Goal: Contribute content: Contribute content

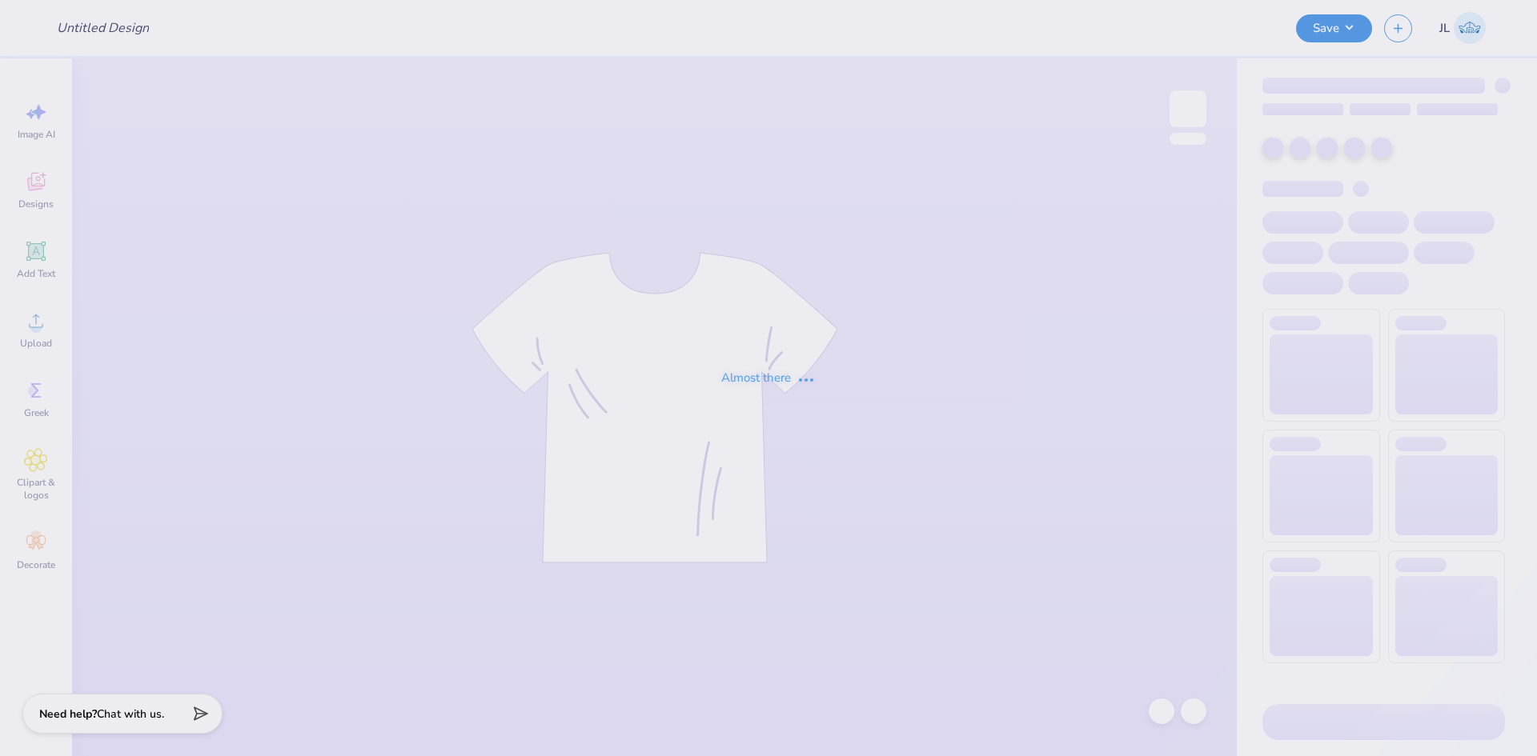
type input "College of [GEOGRAPHIC_DATA] : [PERSON_NAME]"
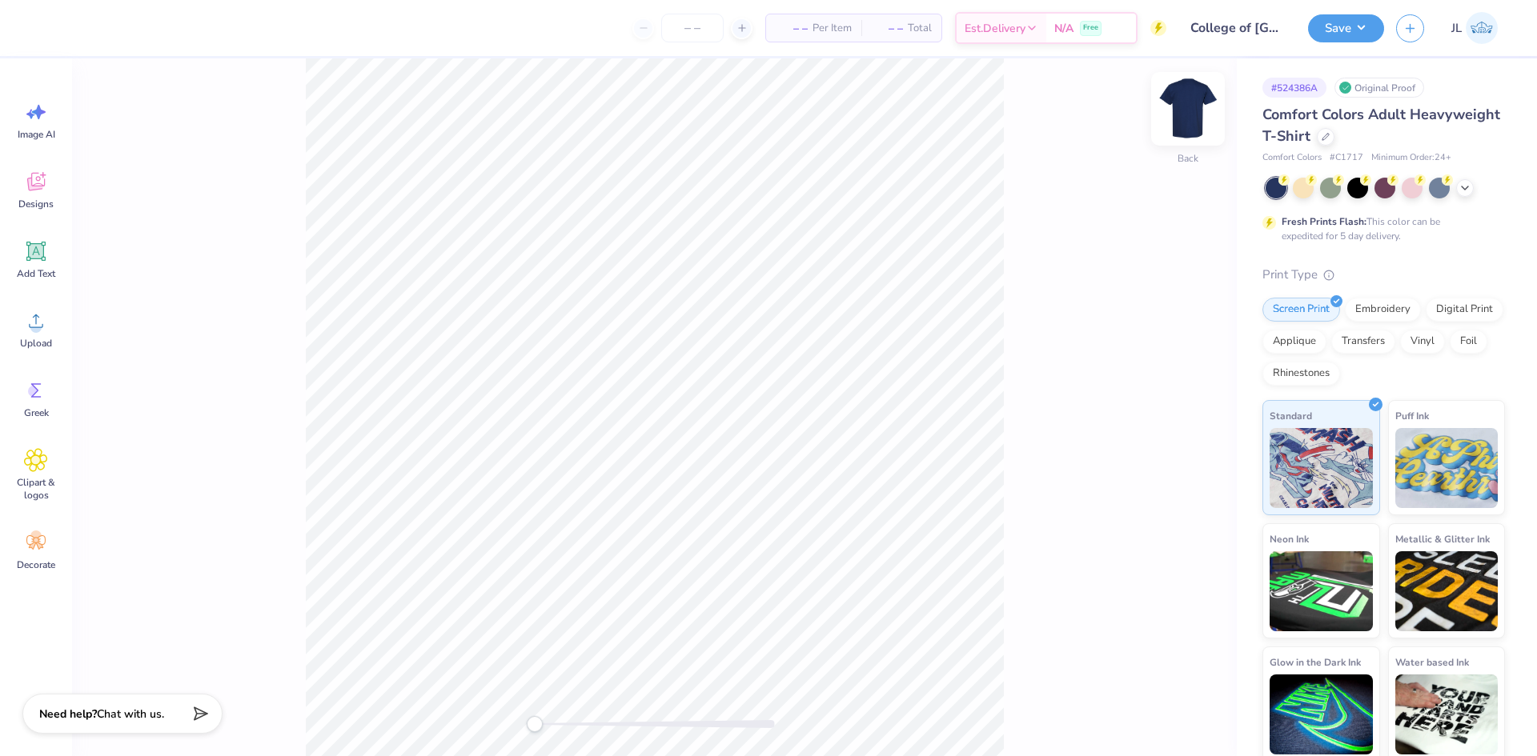
click at [1193, 115] on img at bounding box center [1188, 109] width 64 height 64
click at [35, 337] on span "Upload" at bounding box center [36, 343] width 32 height 13
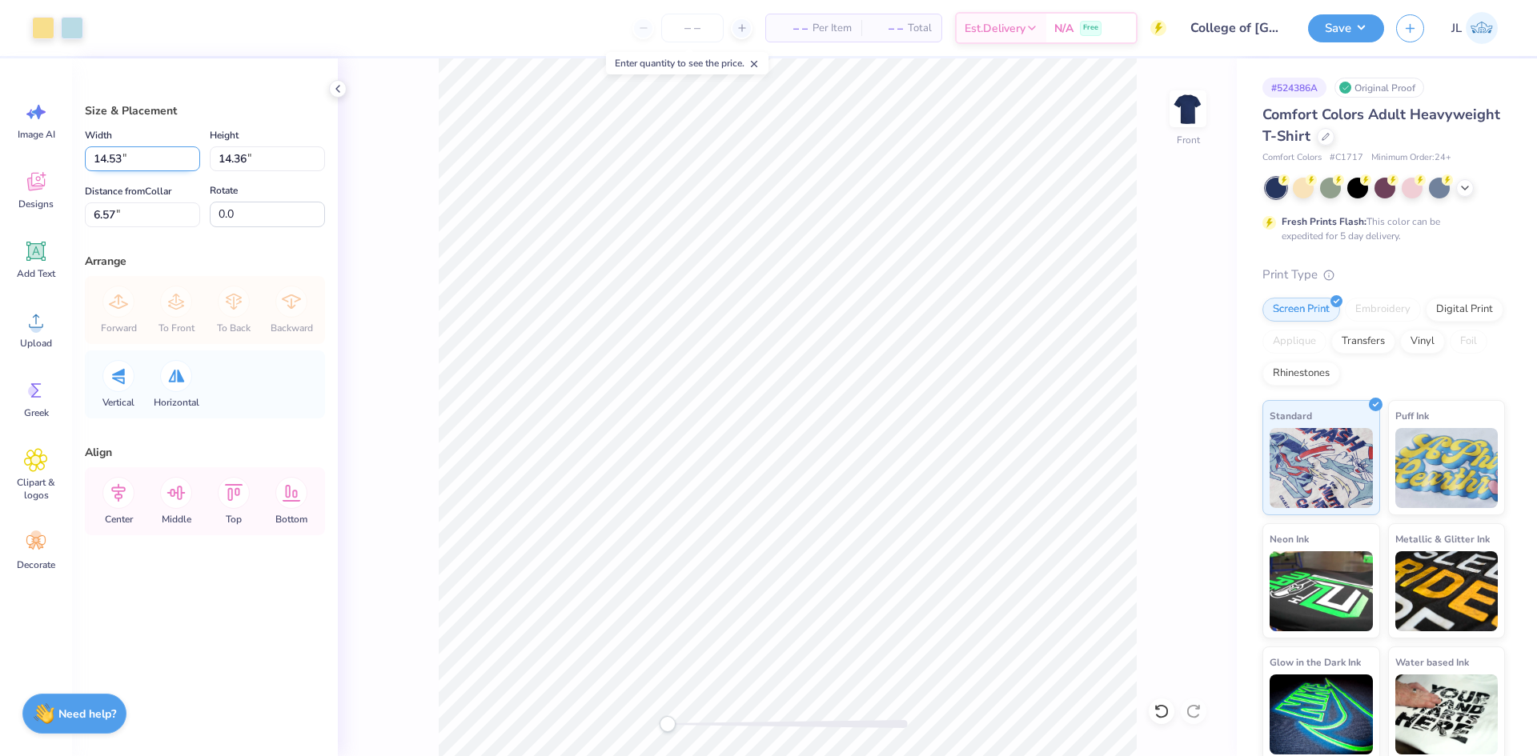
click at [118, 163] on input "14.53" at bounding box center [142, 158] width 115 height 25
type input "12.50"
type input "12.35"
click at [102, 218] on input "5.98" at bounding box center [142, 214] width 115 height 25
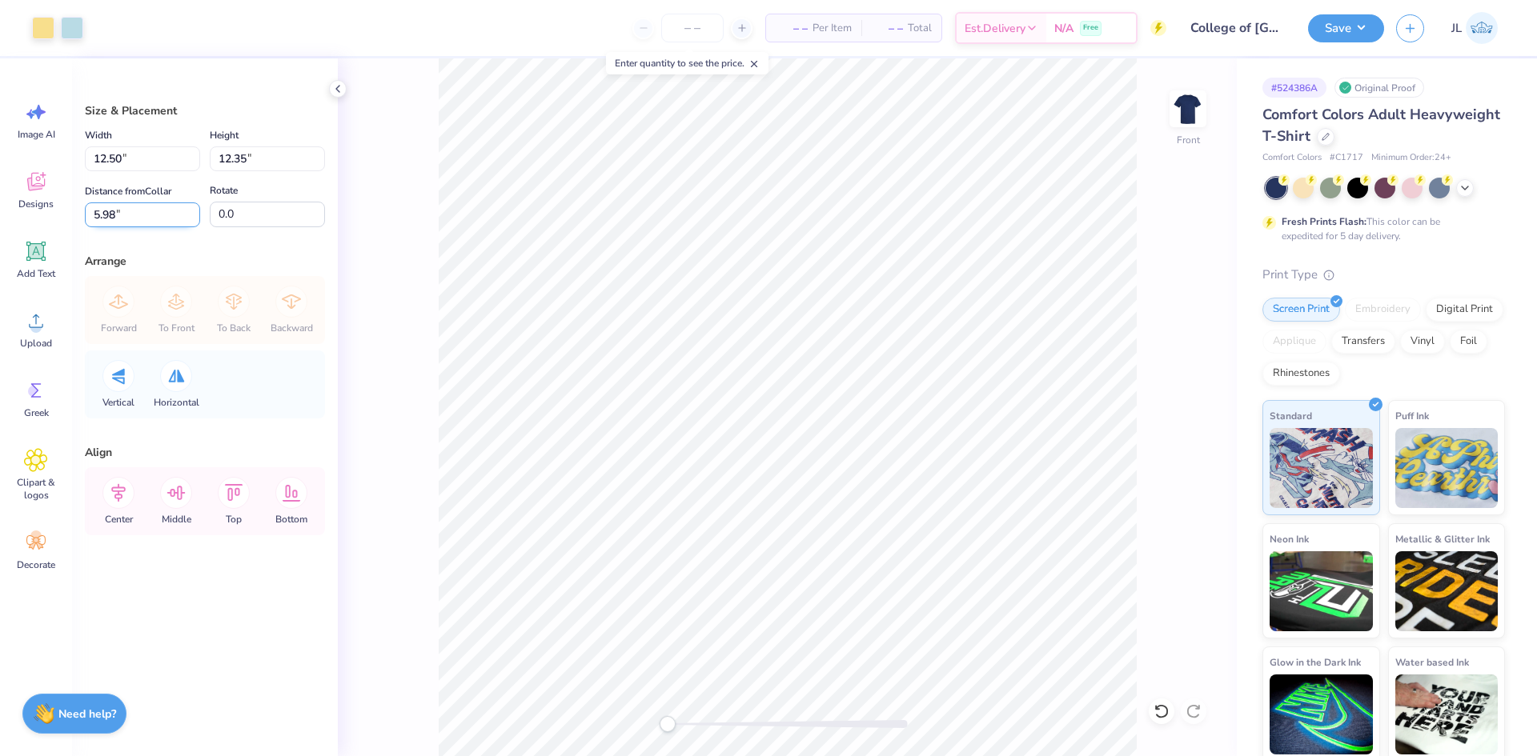
click at [102, 218] on input "5.98" at bounding box center [142, 214] width 115 height 25
click at [110, 206] on input "5.98" at bounding box center [142, 214] width 115 height 25
type input "3"
click at [427, 263] on div "Front" at bounding box center [787, 407] width 899 height 698
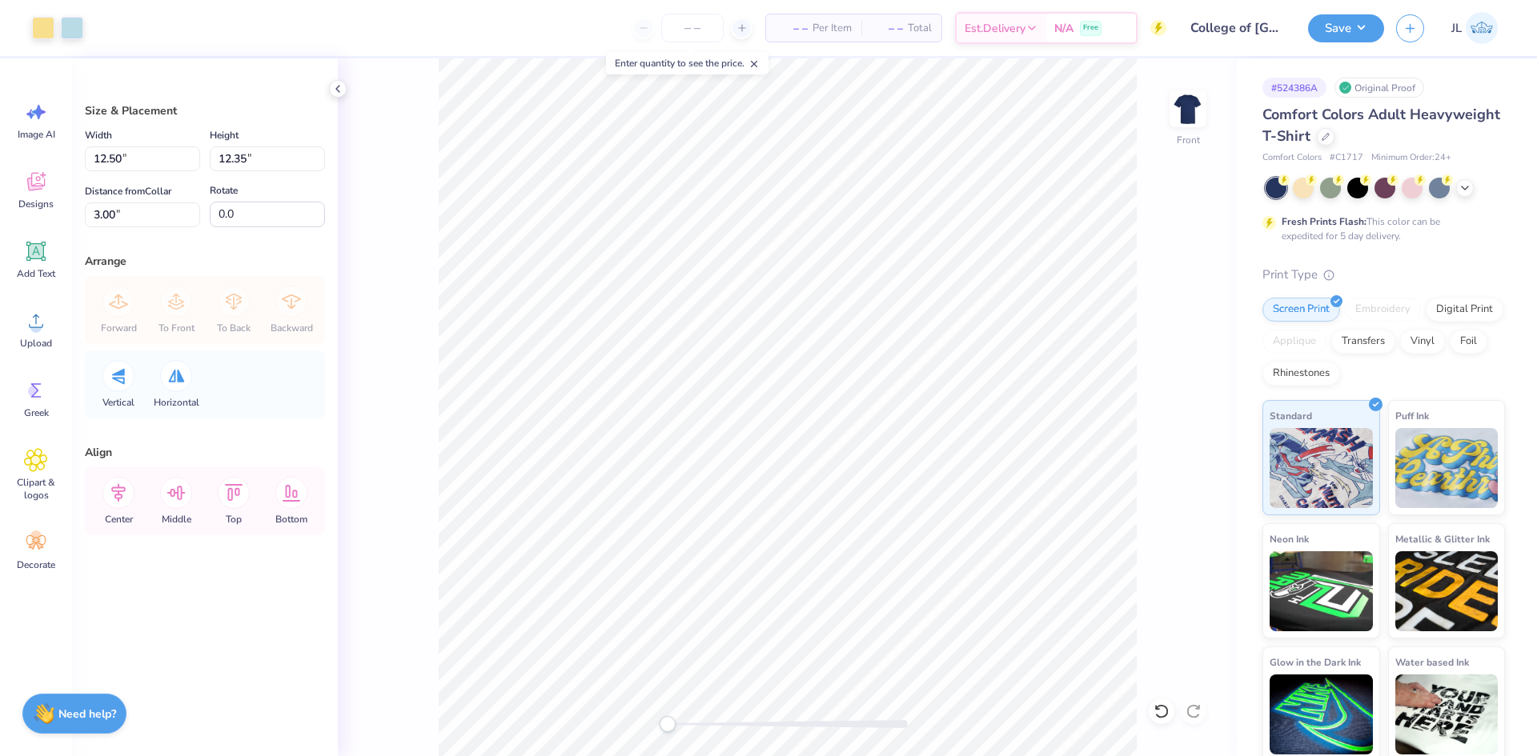
click at [757, 62] on line at bounding box center [755, 65] width 6 height 6
click at [335, 91] on icon at bounding box center [337, 88] width 13 height 13
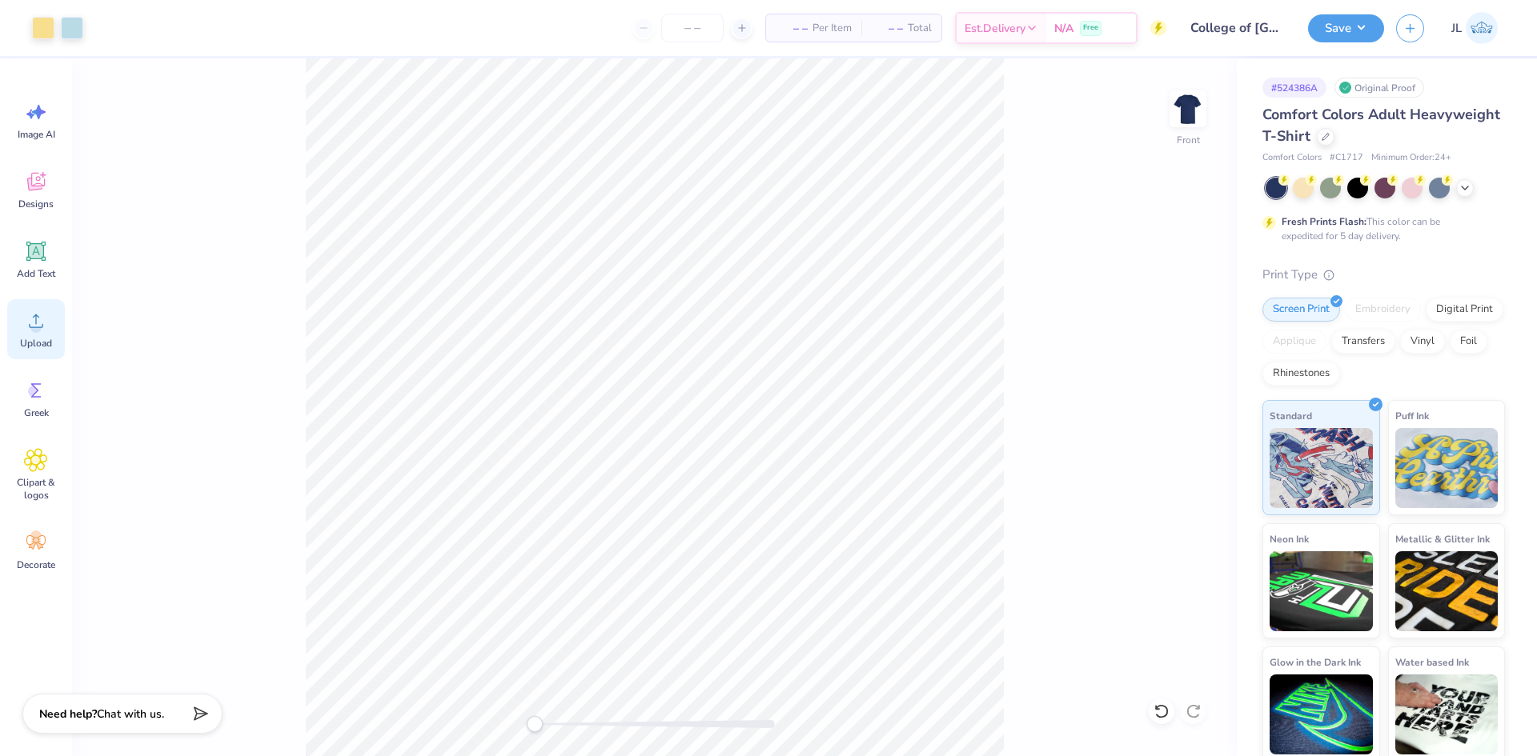
click at [32, 331] on circle at bounding box center [35, 327] width 11 height 11
click at [38, 212] on div "Designs" at bounding box center [36, 190] width 58 height 60
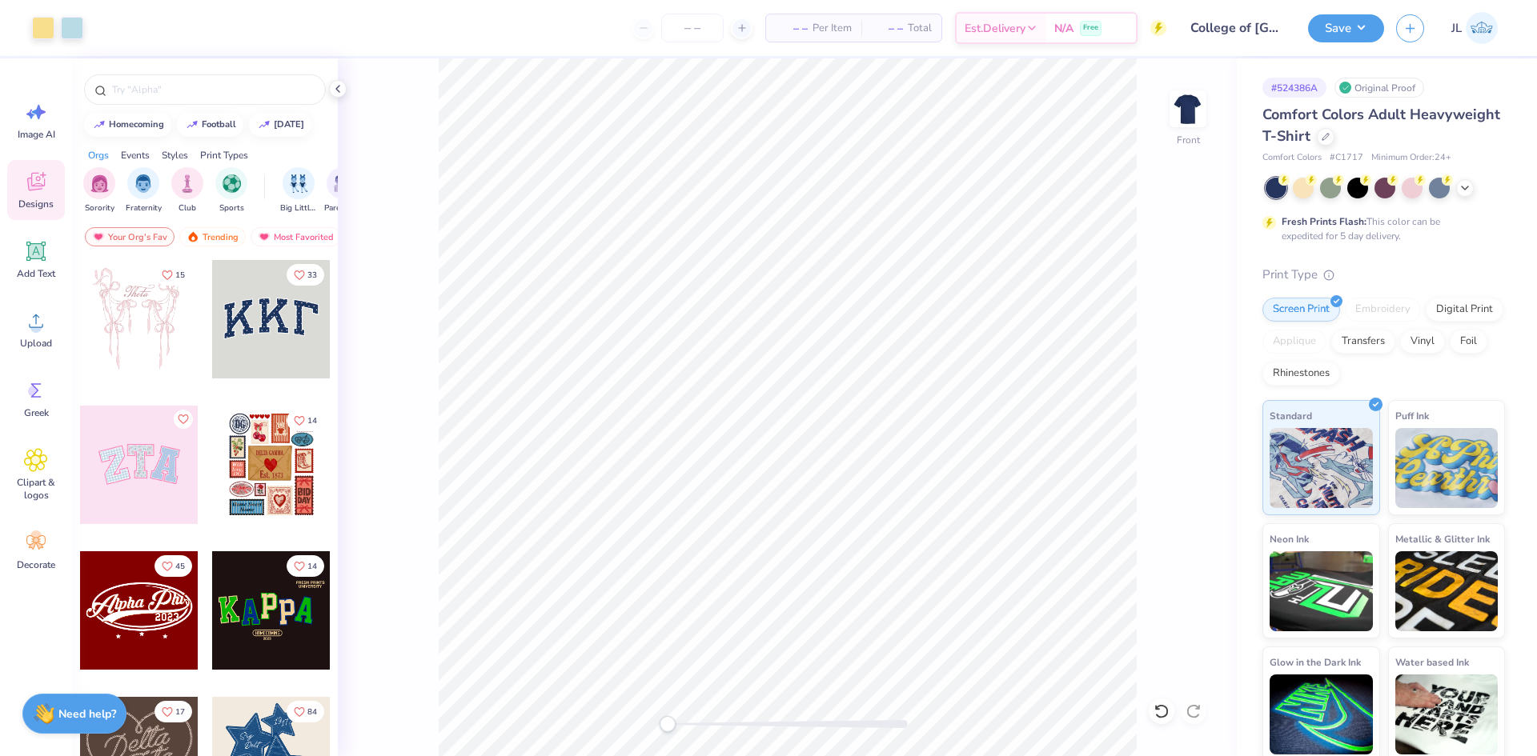
click at [370, 216] on div "Front" at bounding box center [787, 407] width 899 height 698
click at [344, 92] on div at bounding box center [338, 89] width 18 height 18
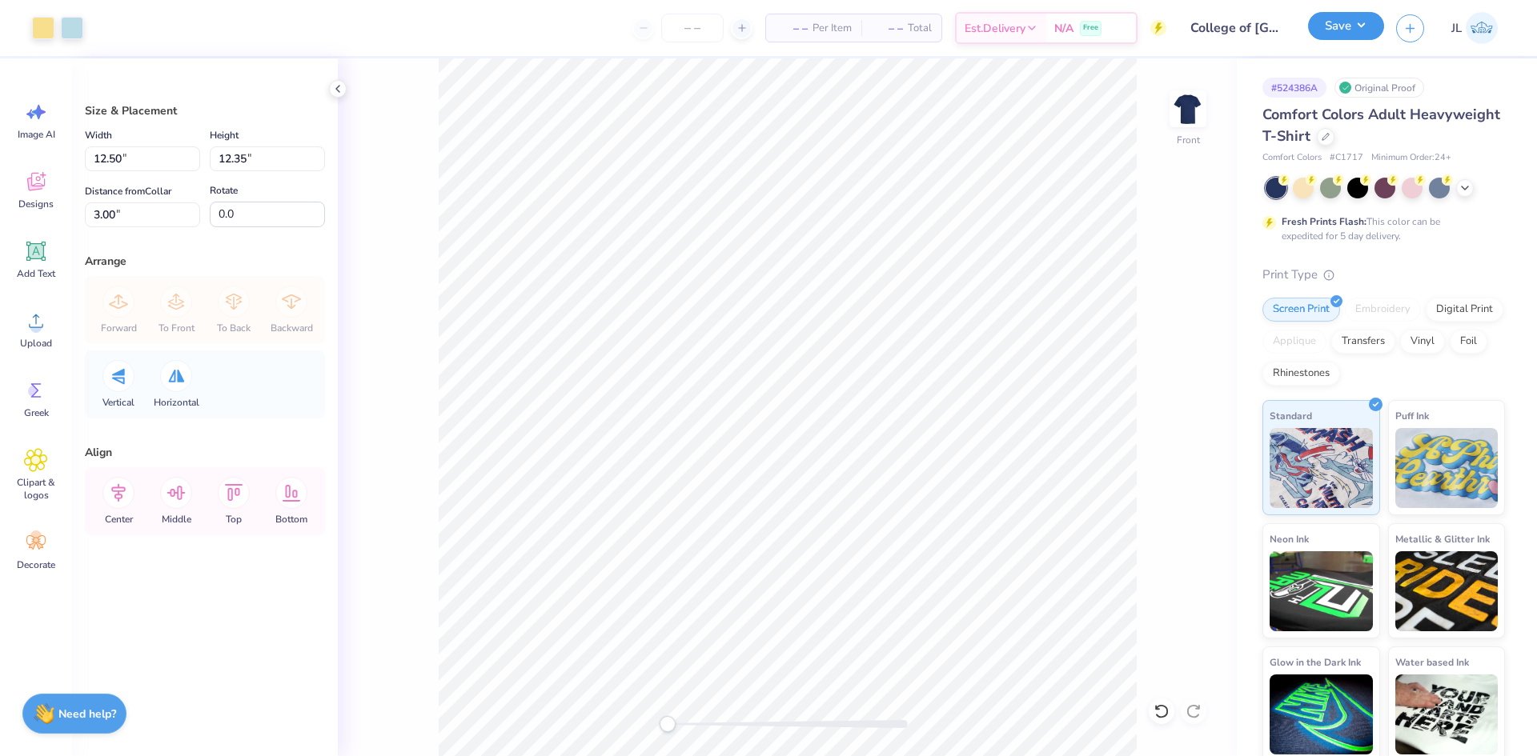
click at [1368, 26] on button "Save" at bounding box center [1346, 26] width 76 height 28
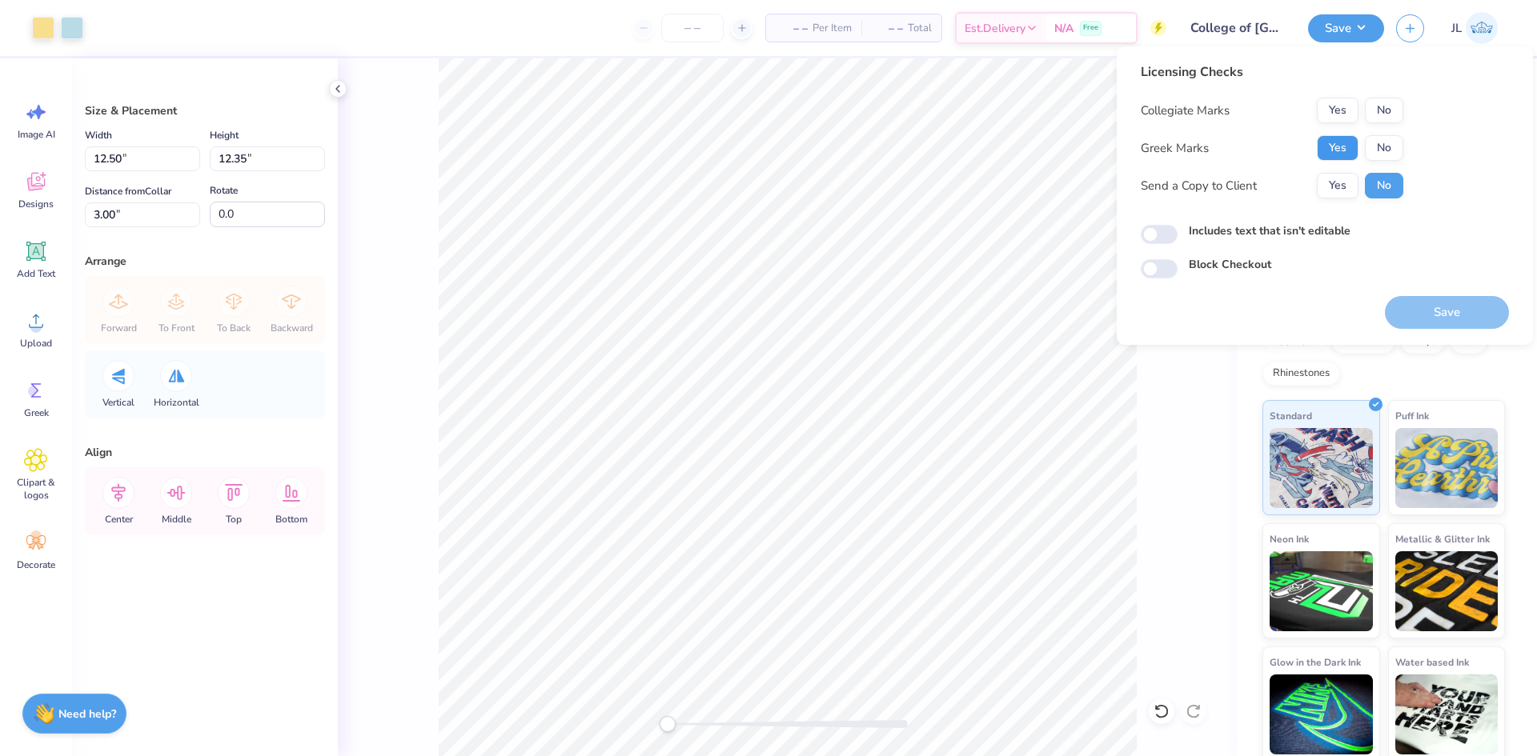
click at [1340, 151] on button "Yes" at bounding box center [1338, 148] width 42 height 26
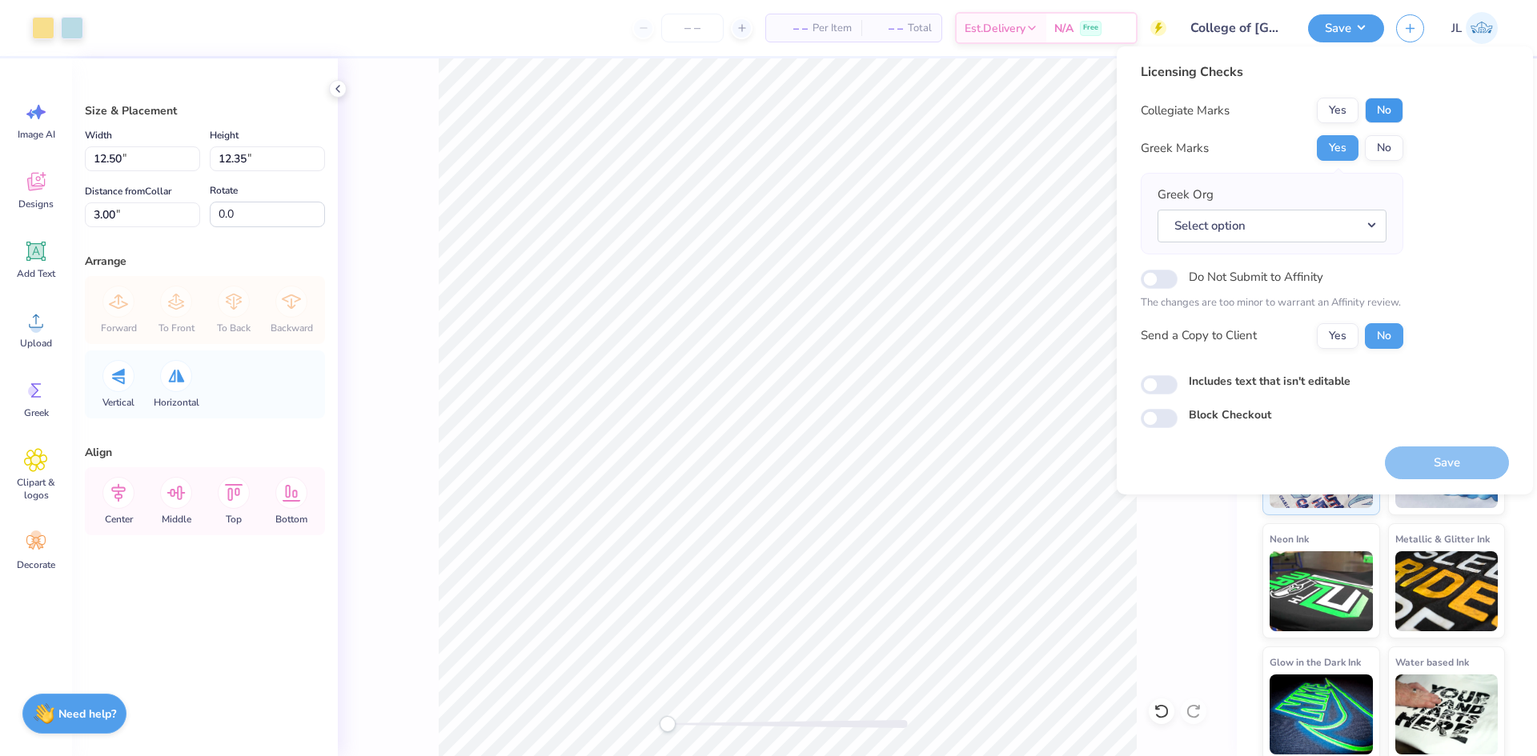
click at [1384, 116] on button "No" at bounding box center [1384, 111] width 38 height 26
click at [1328, 223] on button "Select option" at bounding box center [1271, 226] width 229 height 33
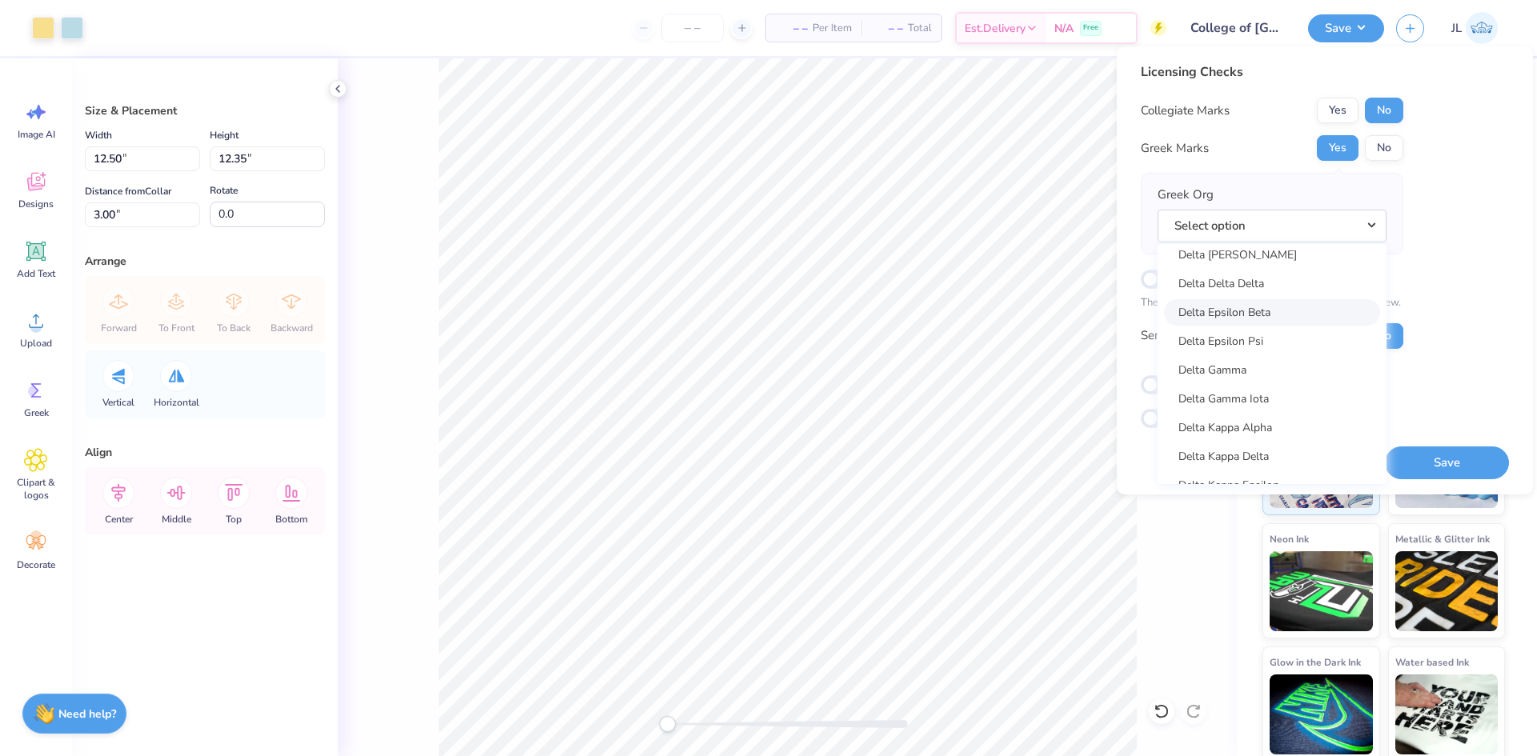
scroll to position [3602, 0]
click at [1281, 296] on link "Delta Delta Delta" at bounding box center [1272, 292] width 216 height 26
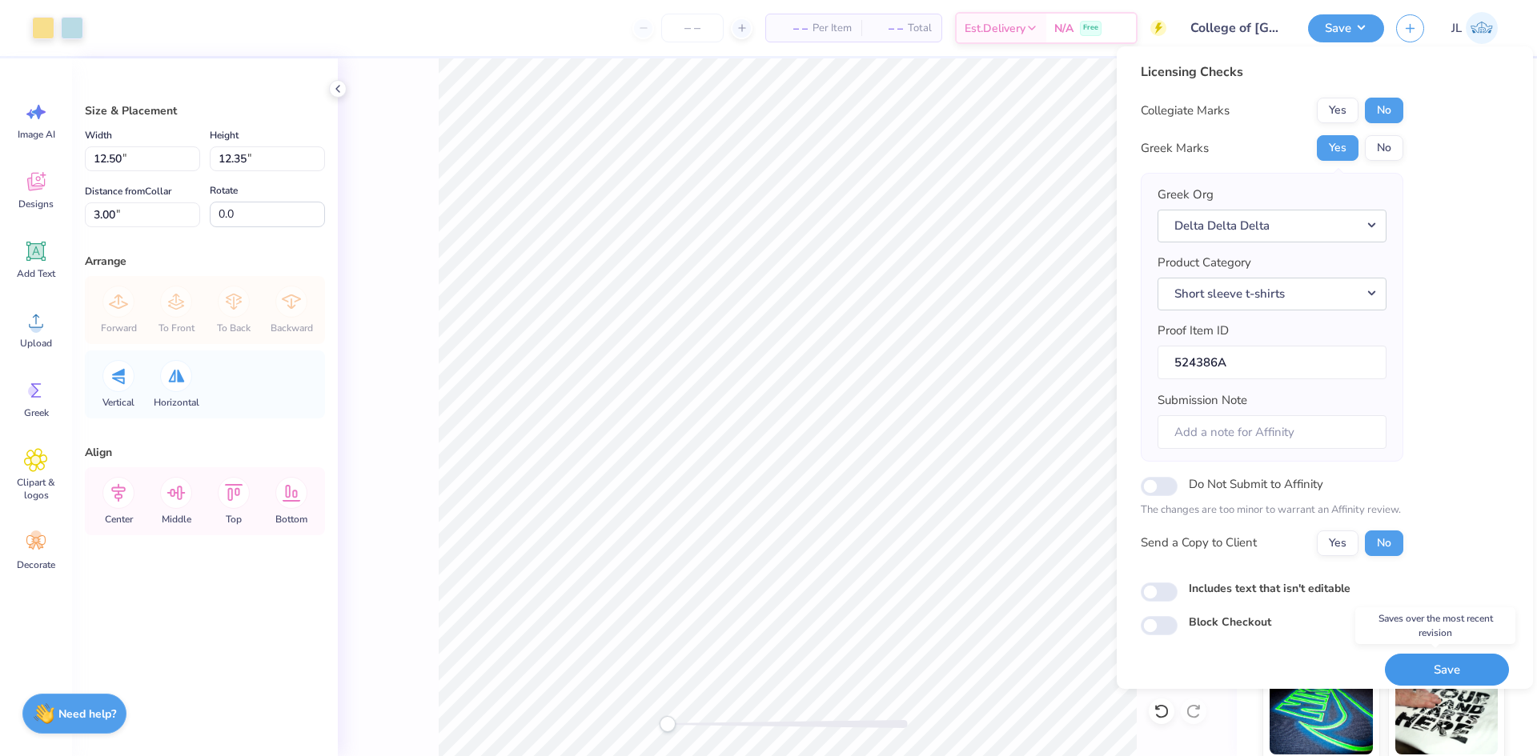
click at [1421, 666] on button "Save" at bounding box center [1447, 670] width 124 height 33
